Goal: Obtain resource: Obtain resource

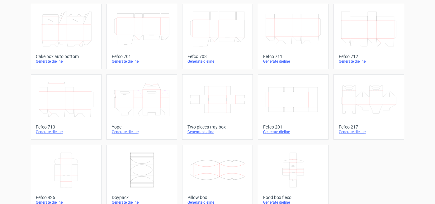
scroll to position [184, 0]
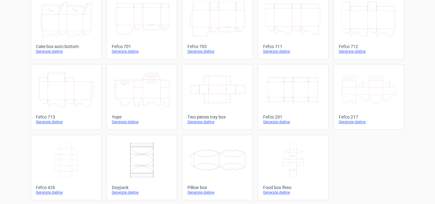
click at [71, 158] on icon at bounding box center [66, 159] width 55 height 35
click at [215, 163] on icon at bounding box center [217, 159] width 55 height 35
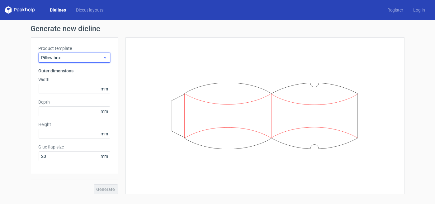
click at [66, 56] on span "Pillow box" at bounding box center [71, 57] width 61 height 6
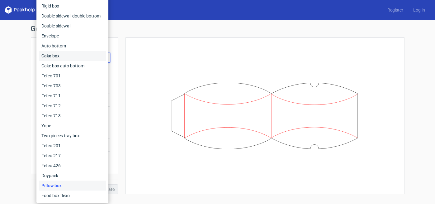
click at [65, 57] on div "Cake box" at bounding box center [72, 56] width 67 height 10
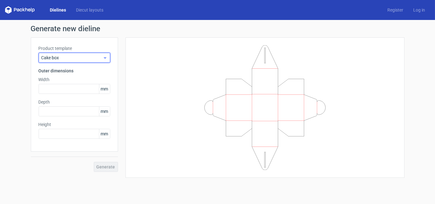
click at [79, 55] on span "Cake box" at bounding box center [71, 57] width 61 height 6
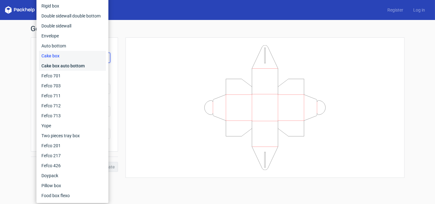
click at [77, 64] on div "Cake box auto bottom" at bounding box center [72, 66] width 67 height 10
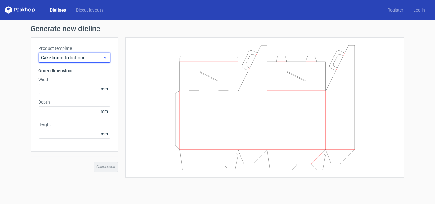
click at [75, 60] on span "Cake box auto bottom" at bounding box center [71, 57] width 61 height 6
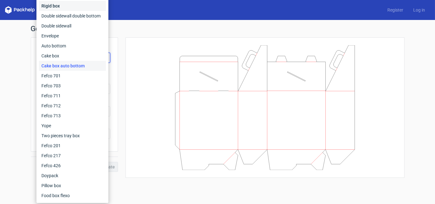
click at [74, 7] on div "Rigid box" at bounding box center [72, 6] width 67 height 10
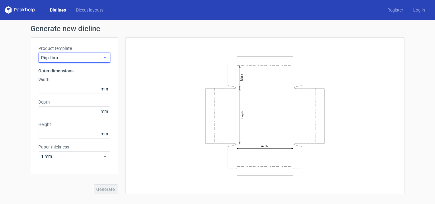
click at [84, 59] on span "Rigid box" at bounding box center [71, 57] width 61 height 6
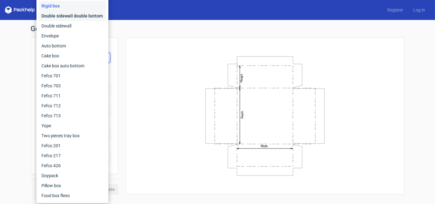
click at [72, 17] on div "Double sidewall double bottom" at bounding box center [72, 16] width 67 height 10
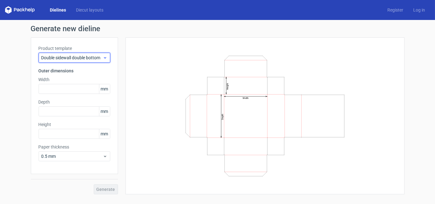
click at [87, 56] on span "Double sidewall double bottom" at bounding box center [71, 57] width 61 height 6
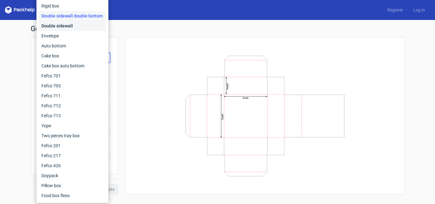
click at [57, 26] on div "Double sidewall" at bounding box center [72, 26] width 67 height 10
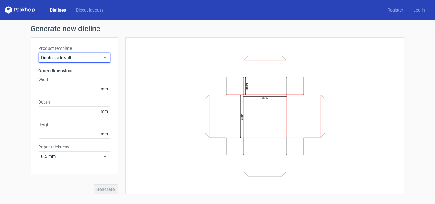
click at [70, 54] on span "Double sidewall" at bounding box center [71, 57] width 61 height 6
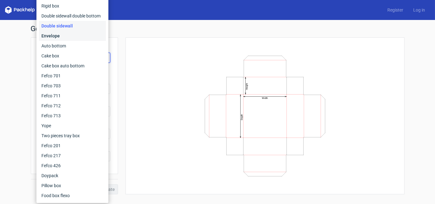
click at [66, 37] on div "Envelope" at bounding box center [72, 36] width 67 height 10
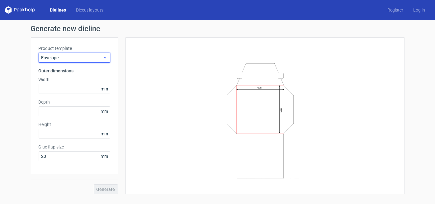
click at [72, 56] on span "Envelope" at bounding box center [71, 57] width 61 height 6
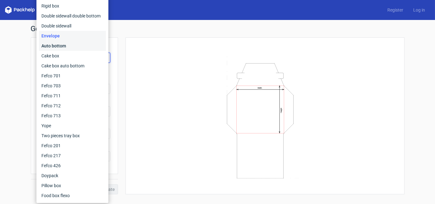
click at [64, 46] on div "Auto bottom" at bounding box center [72, 46] width 67 height 10
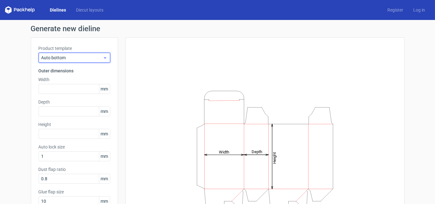
click at [87, 58] on span "Auto bottom" at bounding box center [71, 57] width 61 height 6
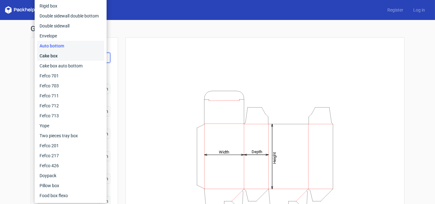
click at [75, 59] on div "Cake box" at bounding box center [70, 56] width 67 height 10
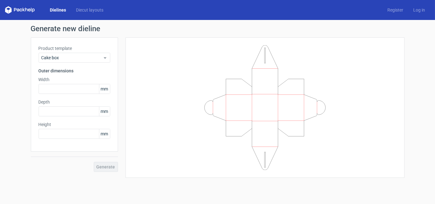
click at [93, 7] on div "Dielines Diecut layouts" at bounding box center [56, 9] width 103 height 7
click at [92, 11] on link "Diecut layouts" at bounding box center [89, 10] width 37 height 6
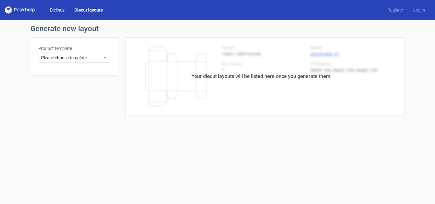
click at [65, 11] on link "Dielines" at bounding box center [57, 10] width 25 height 6
